Goal: Task Accomplishment & Management: Use online tool/utility

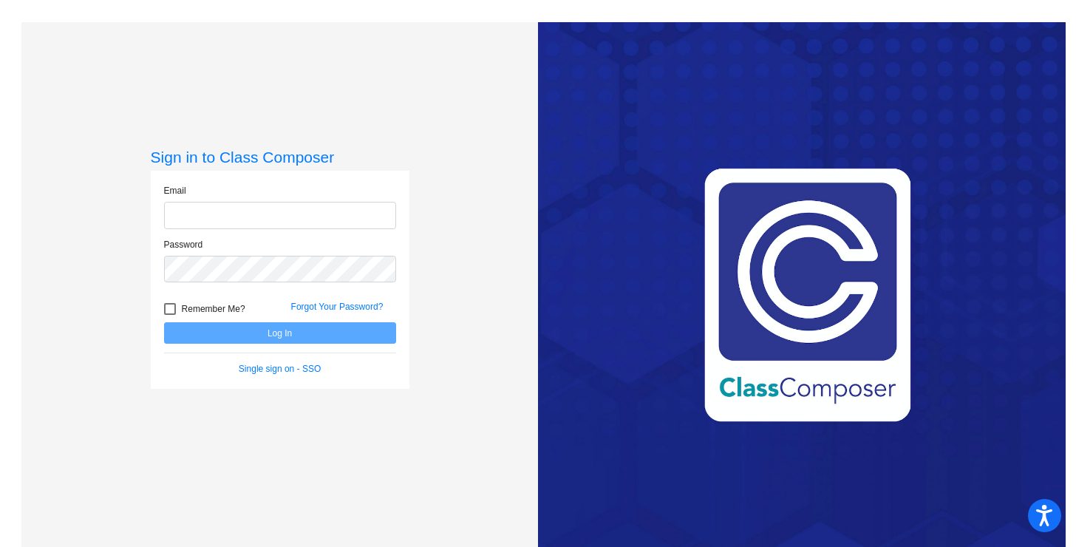
type input "[PERSON_NAME][EMAIL_ADDRESS][PERSON_NAME][DOMAIN_NAME]"
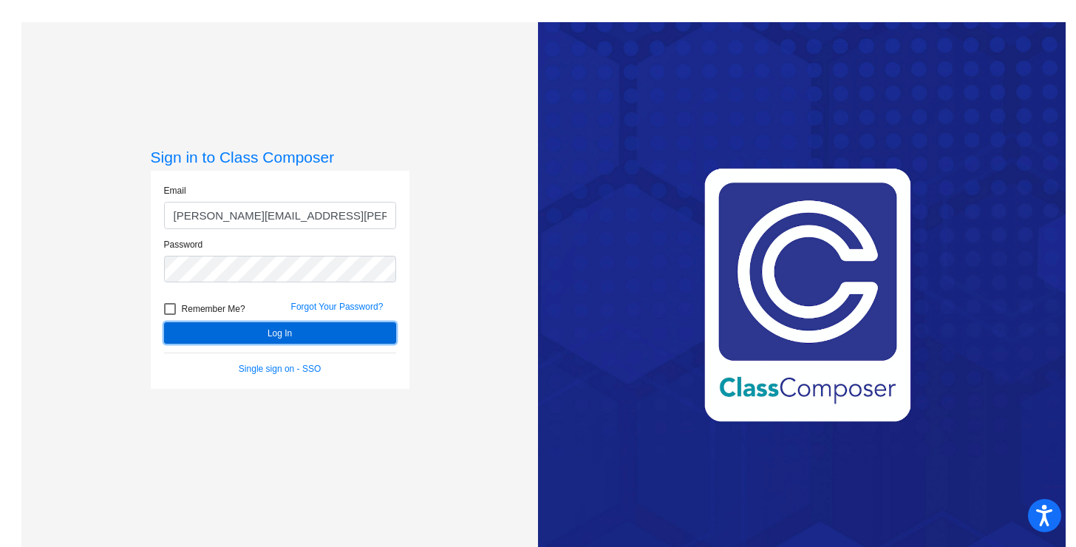
click at [266, 331] on button "Log In" at bounding box center [280, 332] width 232 height 21
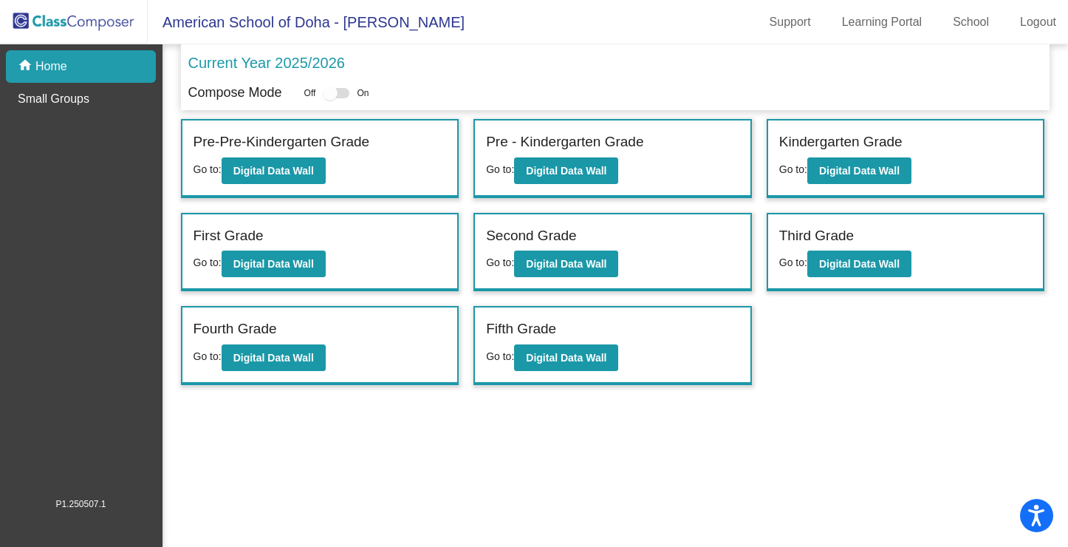
click at [840, 282] on div "Third Grade Go to: Digital Data Wall" at bounding box center [906, 252] width 276 height 76
click at [840, 271] on button "Digital Data Wall" at bounding box center [859, 263] width 104 height 27
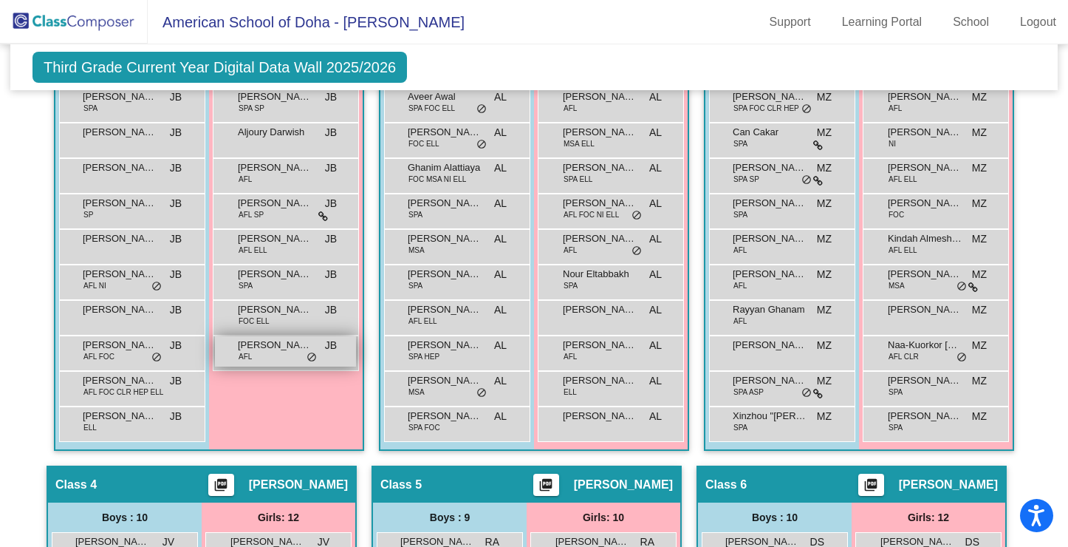
scroll to position [459, 0]
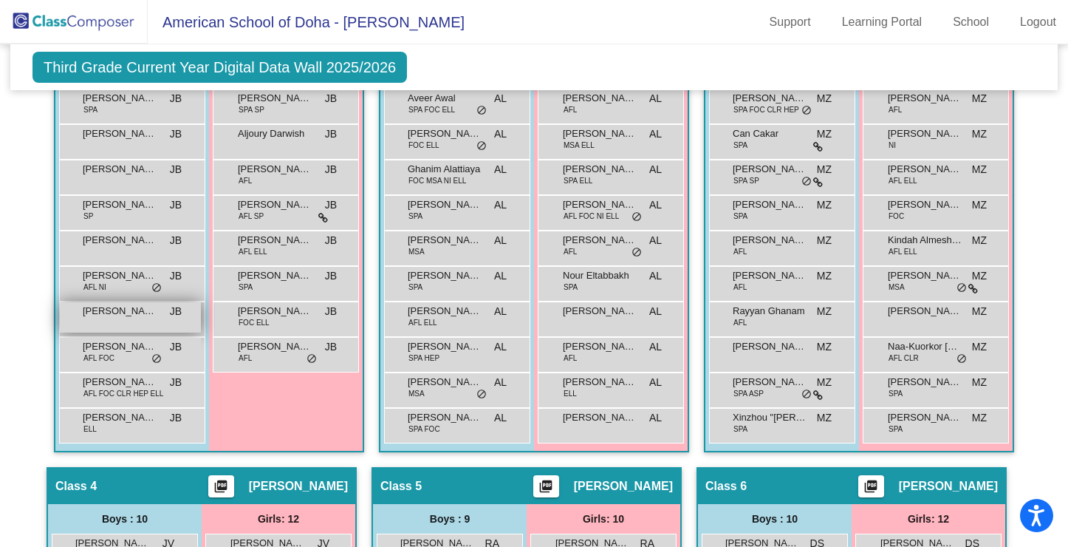
click at [115, 314] on span "[PERSON_NAME] [PERSON_NAME]" at bounding box center [120, 311] width 74 height 15
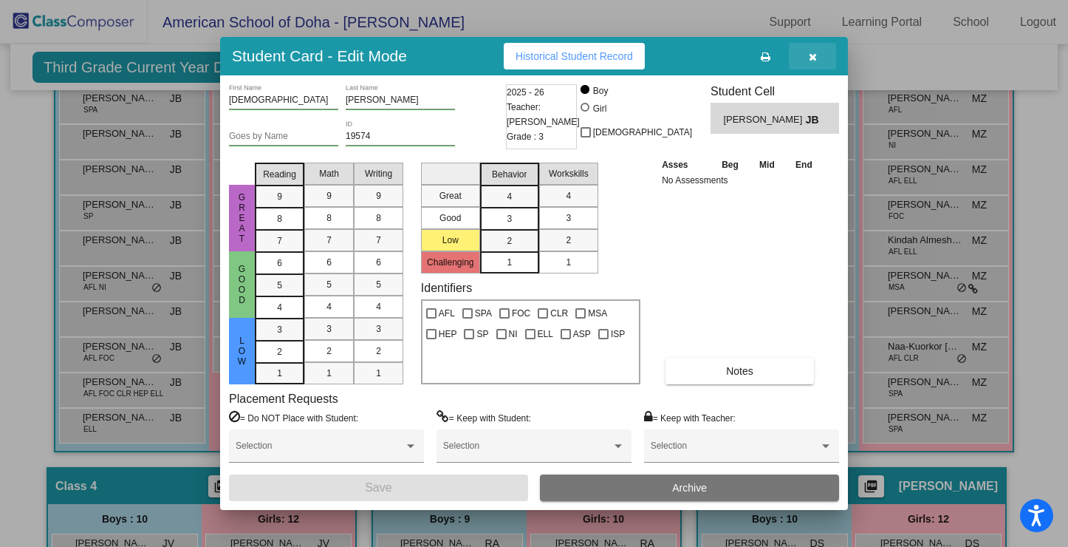
click at [819, 60] on button "button" at bounding box center [812, 56] width 47 height 27
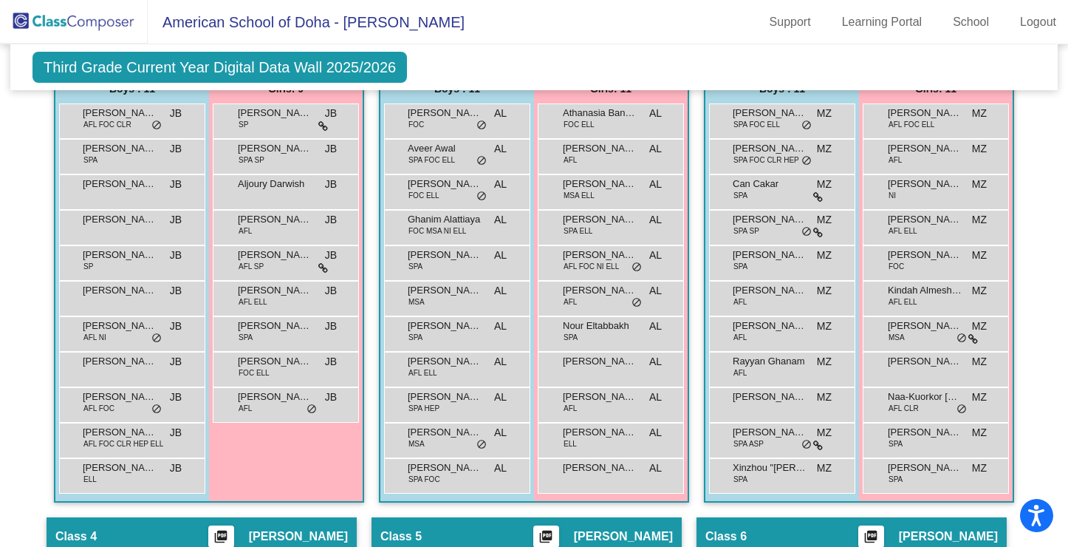
scroll to position [364, 0]
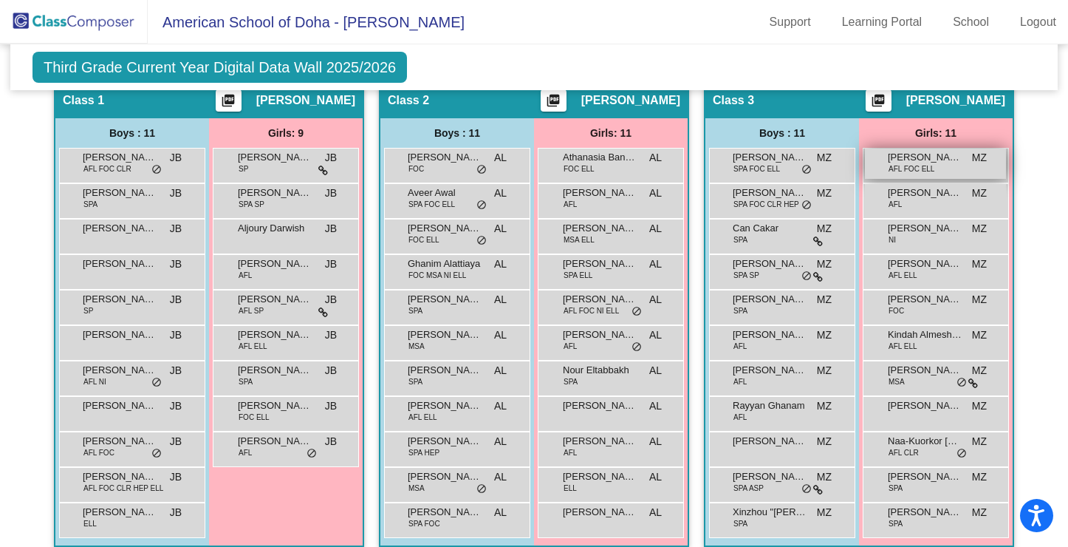
click at [914, 170] on span "AFL FOC ELL" at bounding box center [912, 168] width 46 height 11
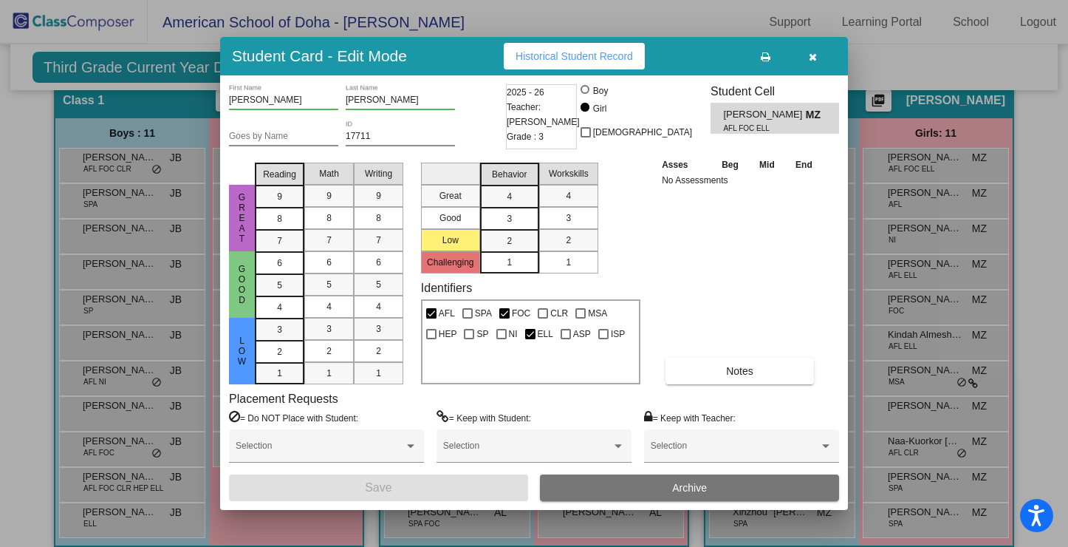
click at [1013, 206] on div at bounding box center [534, 273] width 1068 height 547
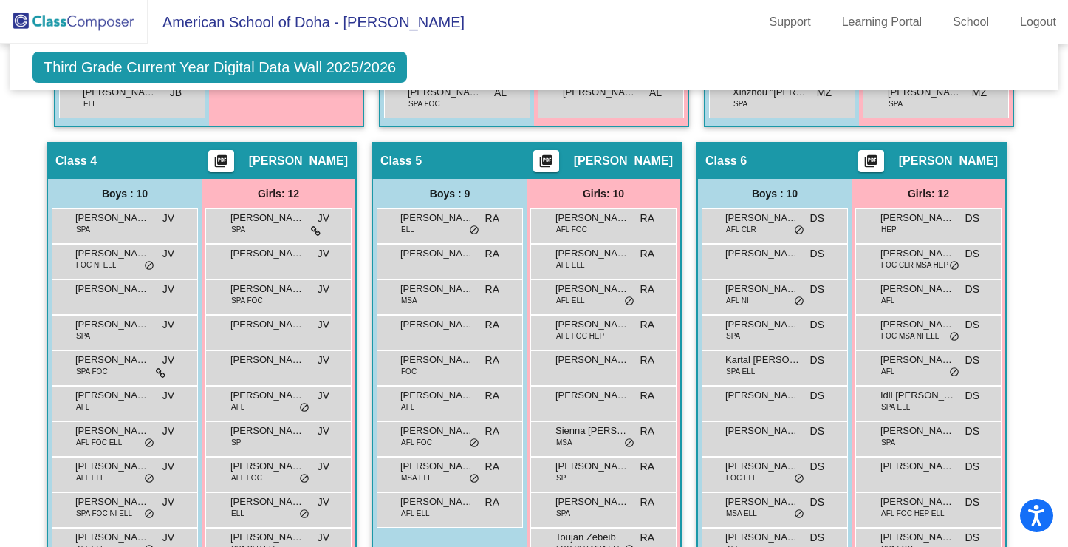
scroll to position [829, 0]
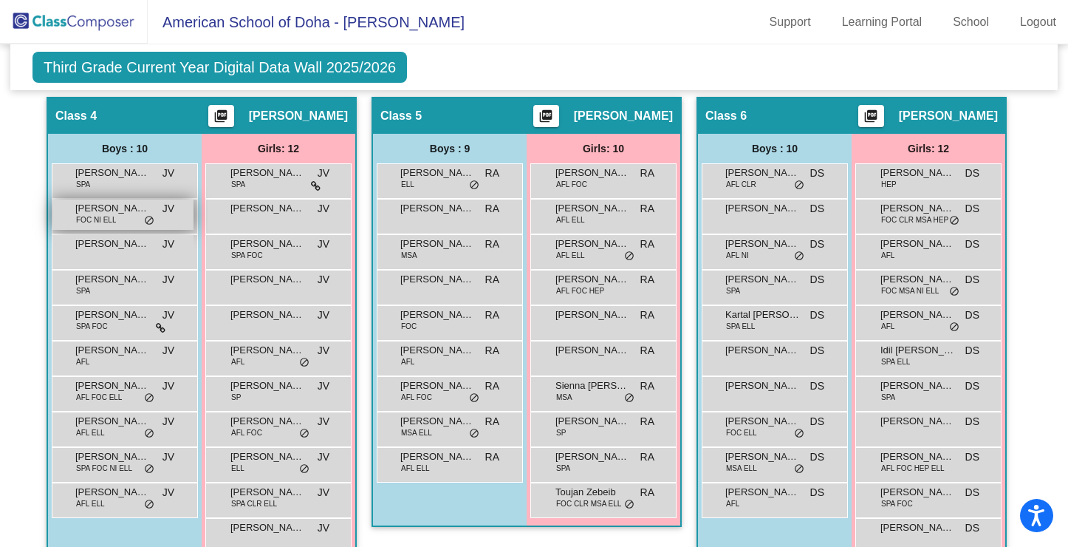
click at [143, 208] on span "[PERSON_NAME]" at bounding box center [112, 208] width 74 height 15
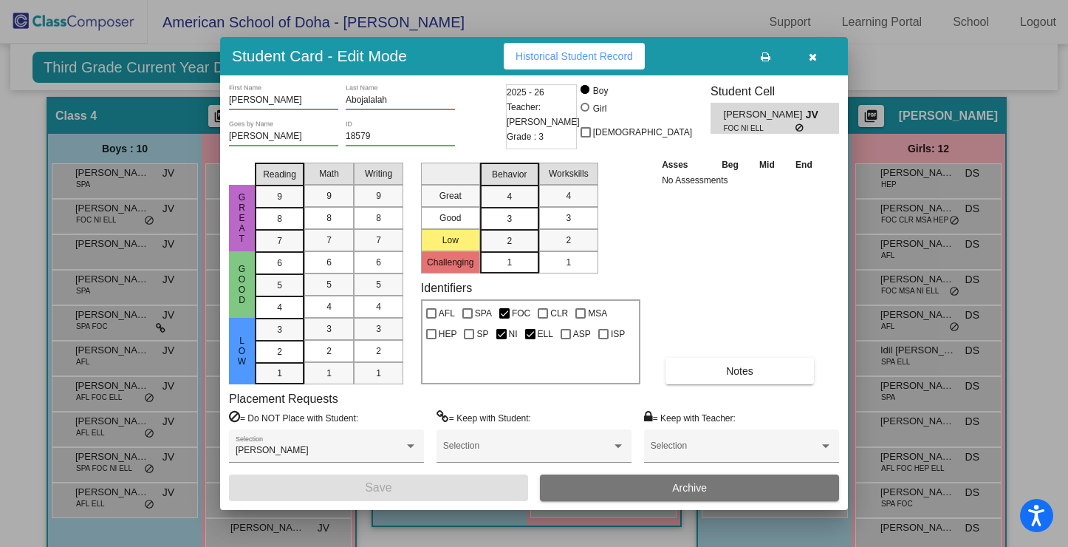
click at [815, 58] on icon "button" at bounding box center [813, 57] width 8 height 10
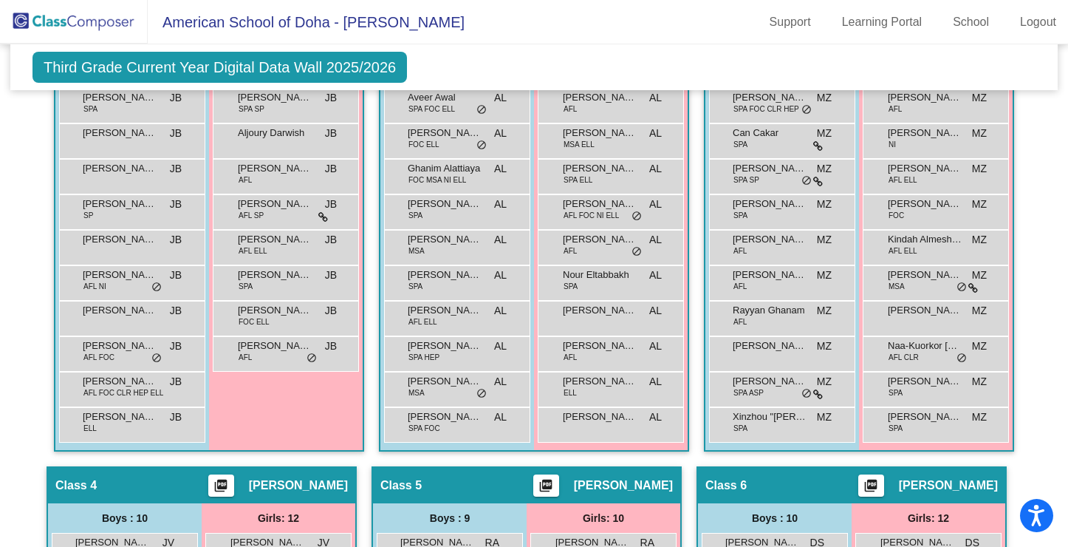
scroll to position [462, 0]
